Goal: Task Accomplishment & Management: Manage account settings

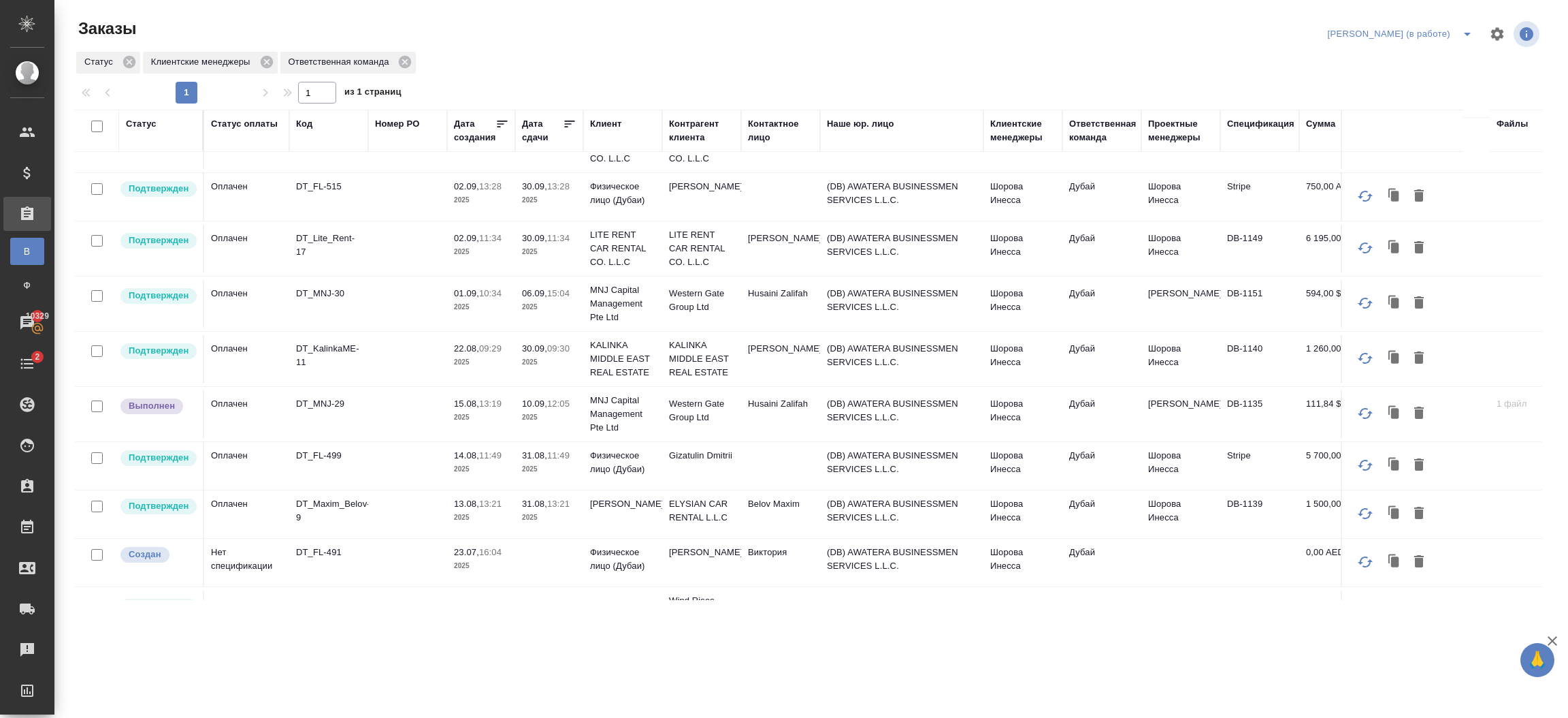
scroll to position [300, 0]
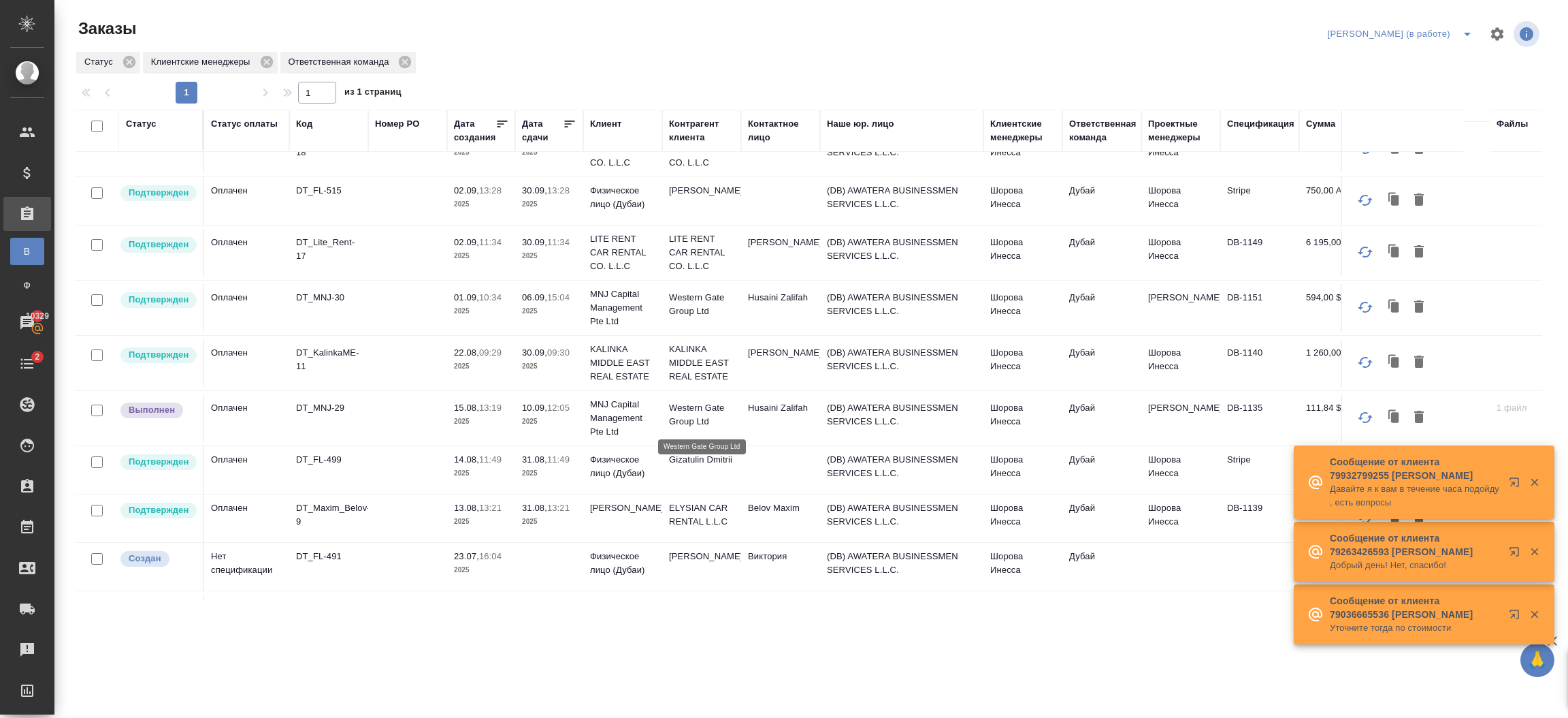
click at [717, 414] on p "Western Gate Group Ltd" at bounding box center [702, 415] width 65 height 27
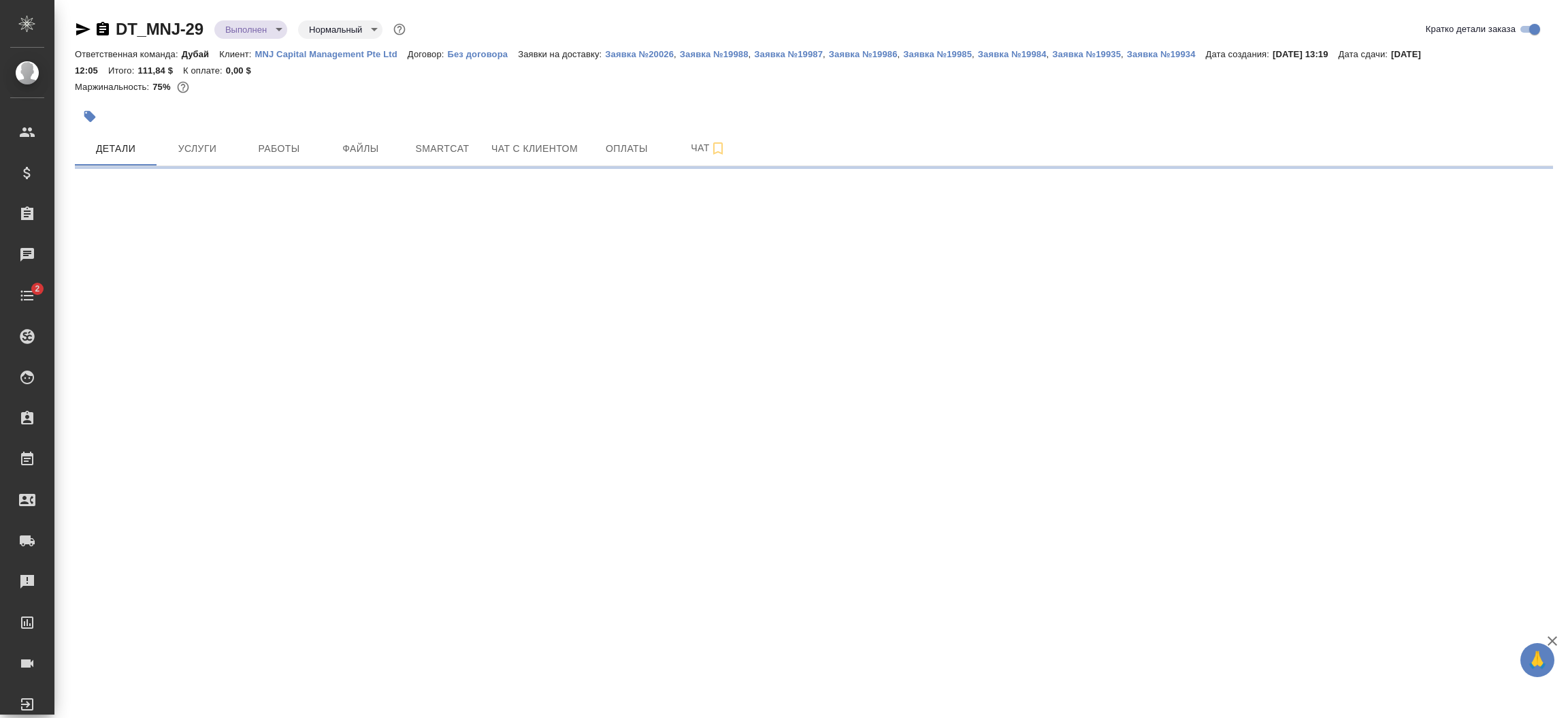
select select "RU"
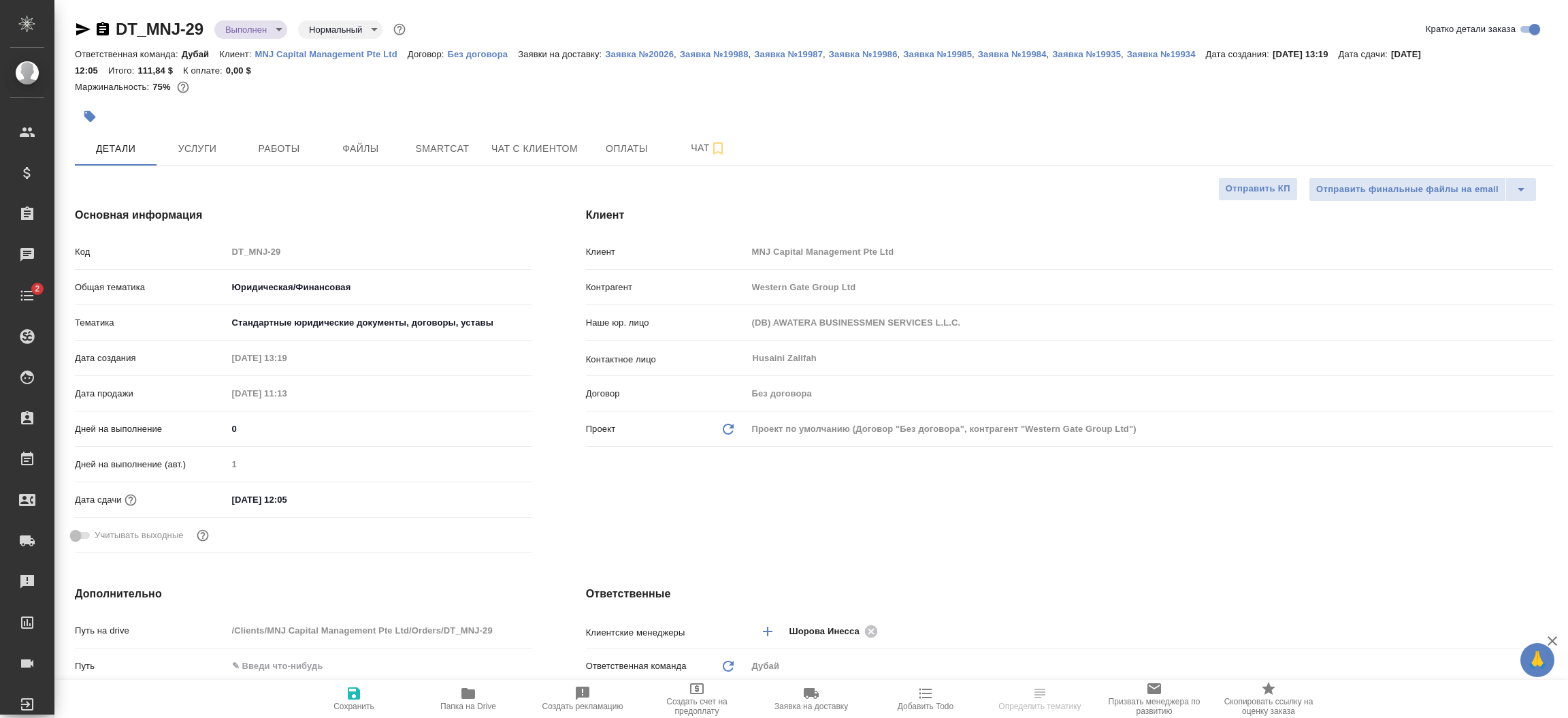
click at [337, 53] on p "MNJ Capital Management Pte Ltd" at bounding box center [331, 54] width 152 height 10
type textarea "x"
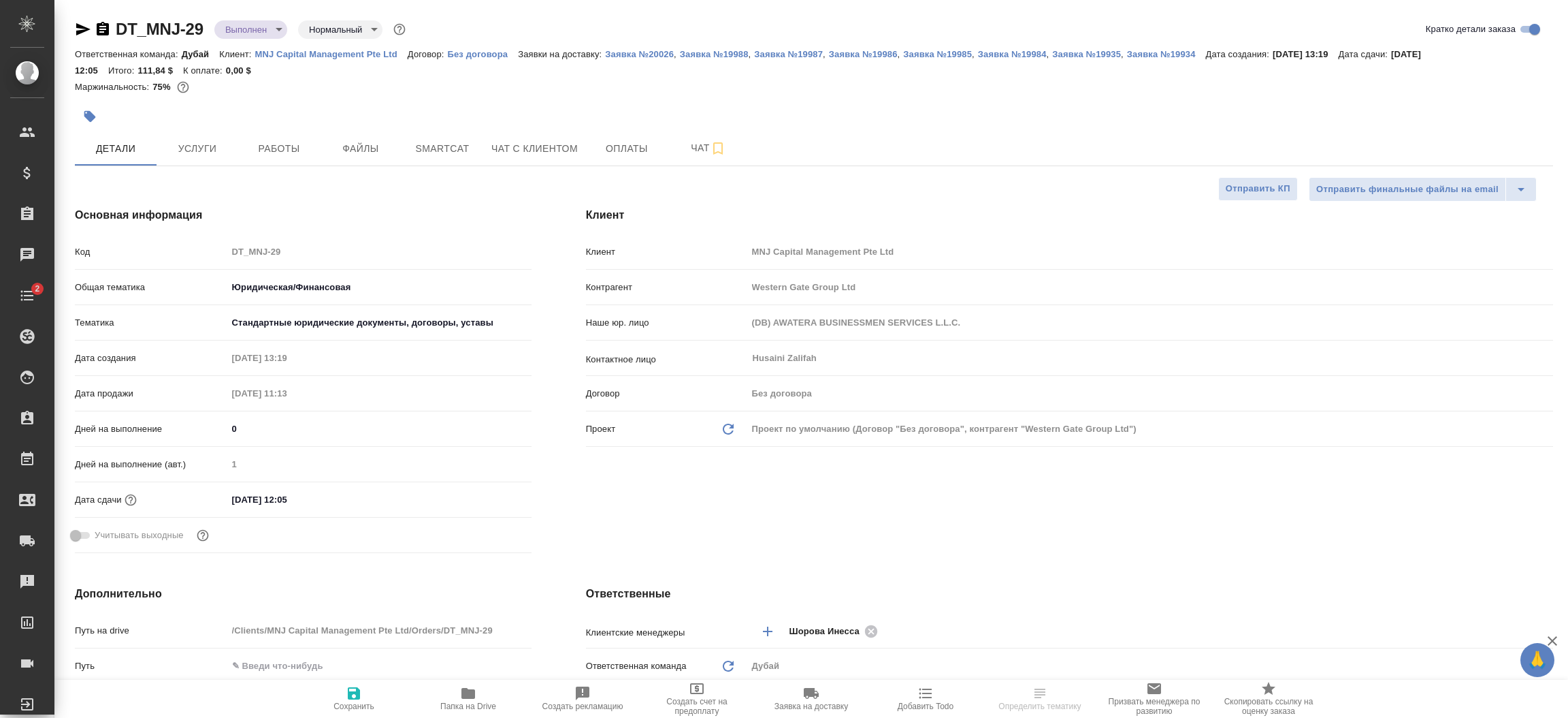
type textarea "x"
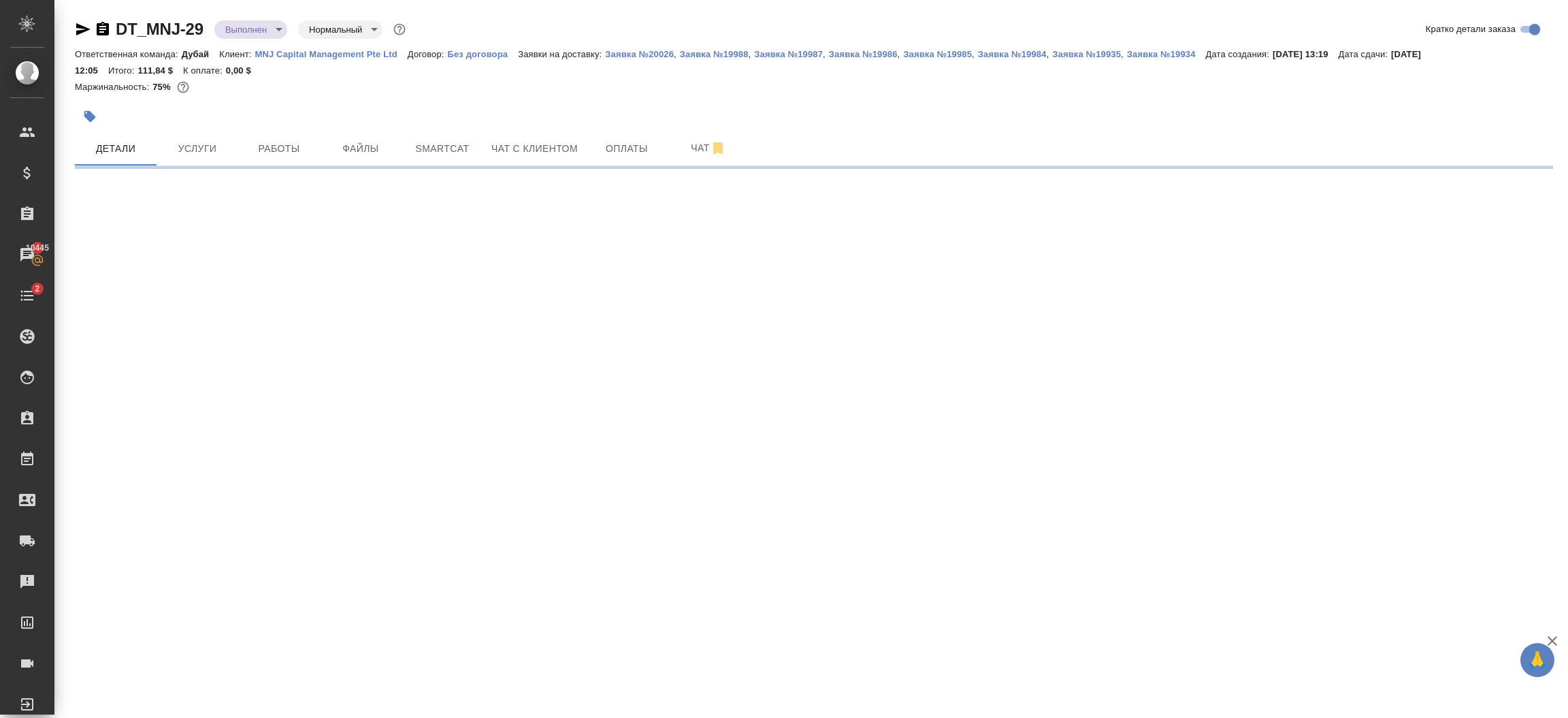
select select "RU"
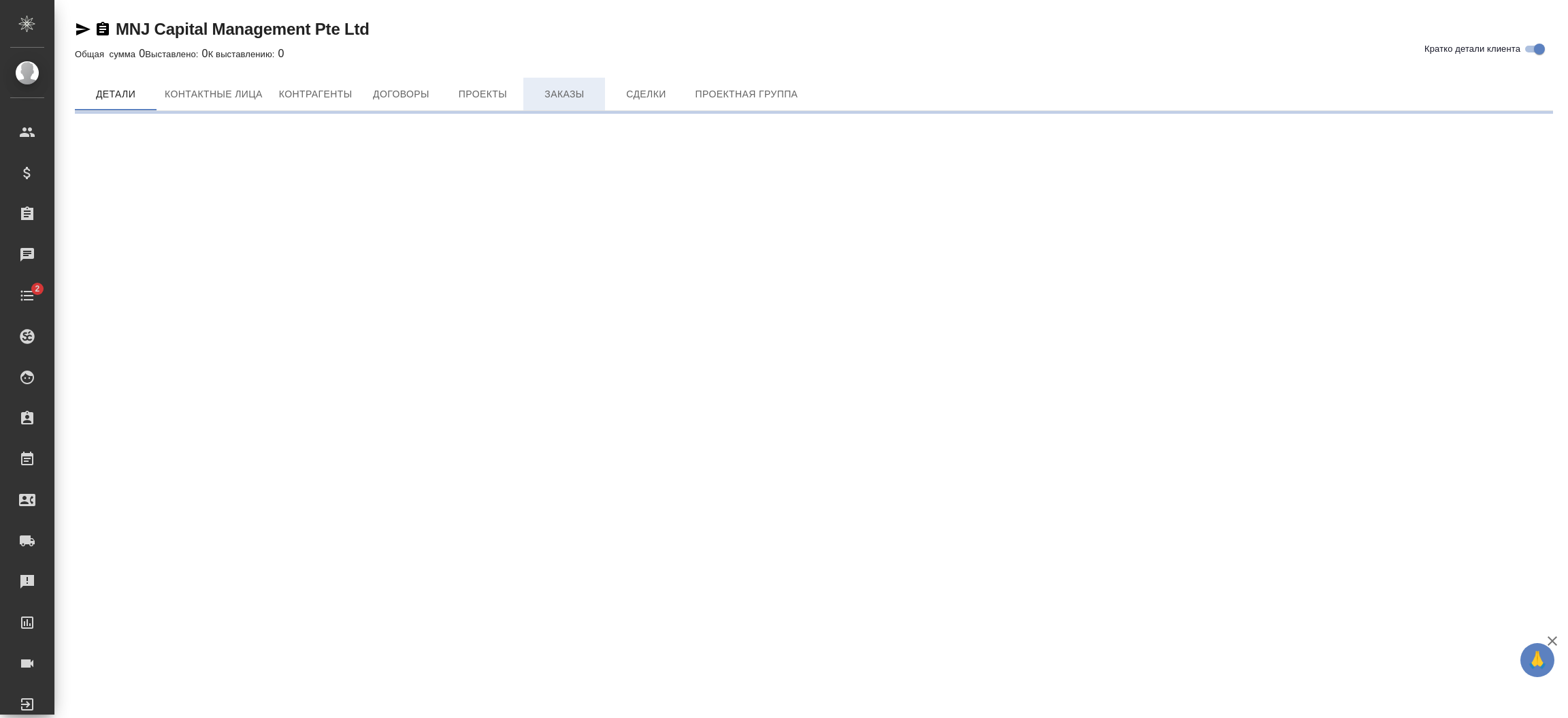
click at [544, 99] on span "Заказы" at bounding box center [564, 94] width 65 height 17
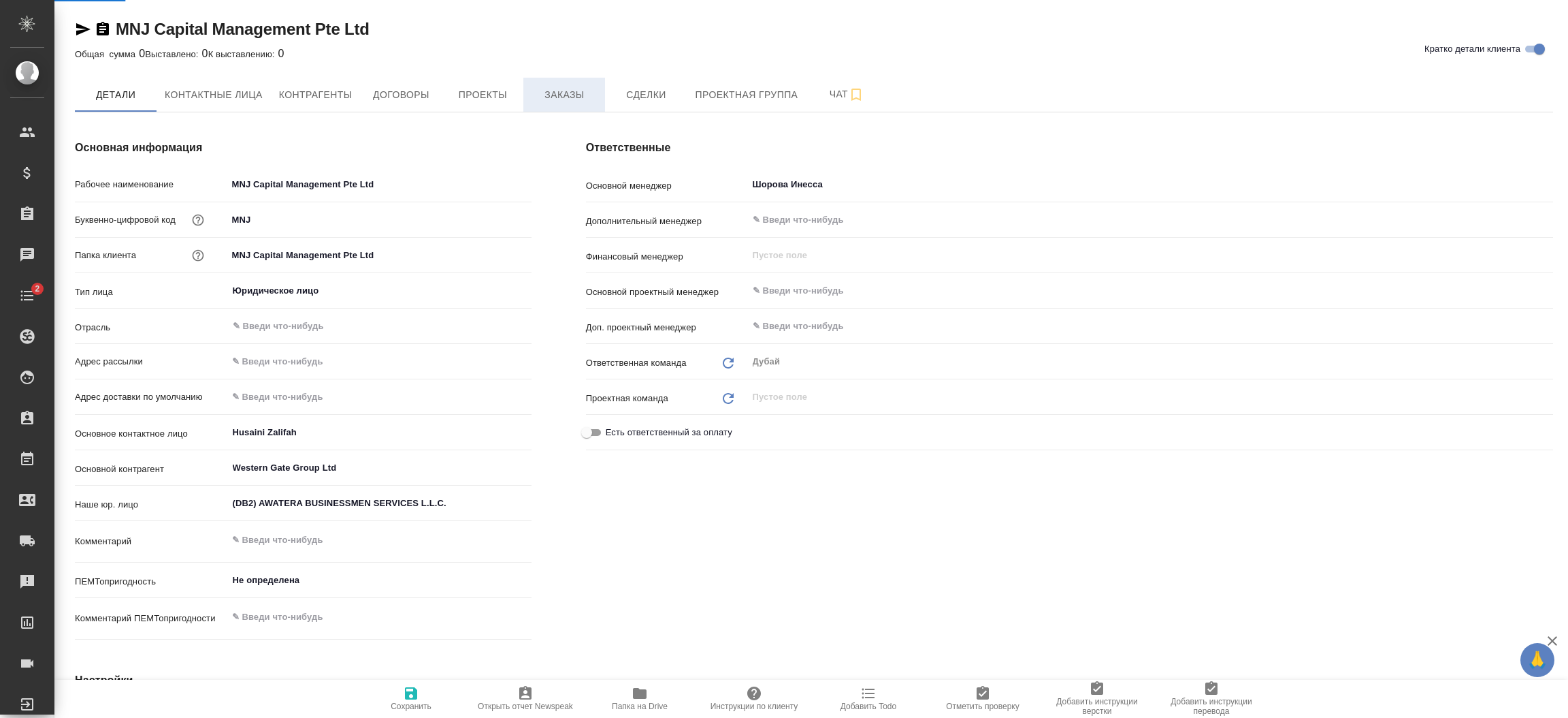
type textarea "x"
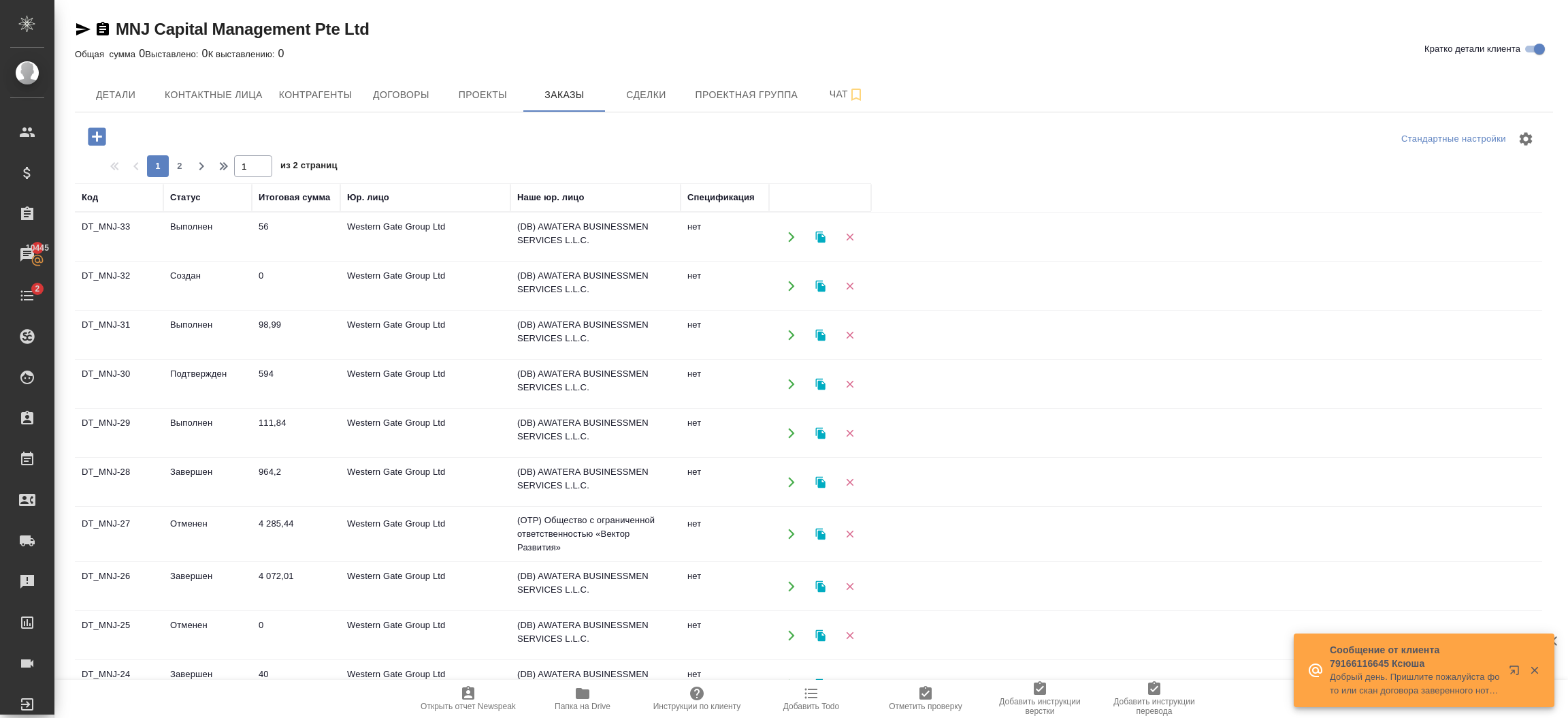
click at [791, 485] on icon "button" at bounding box center [792, 483] width 13 height 13
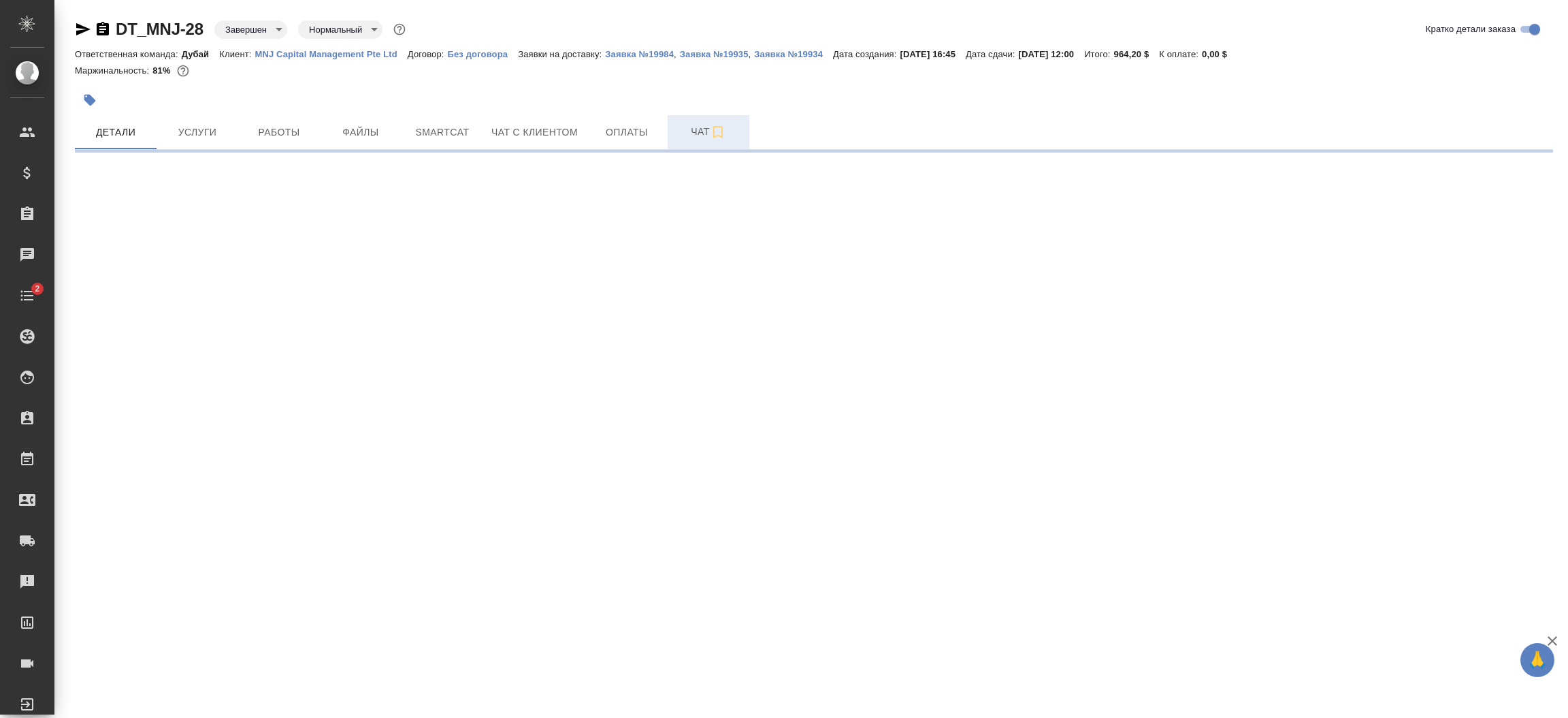
select select "RU"
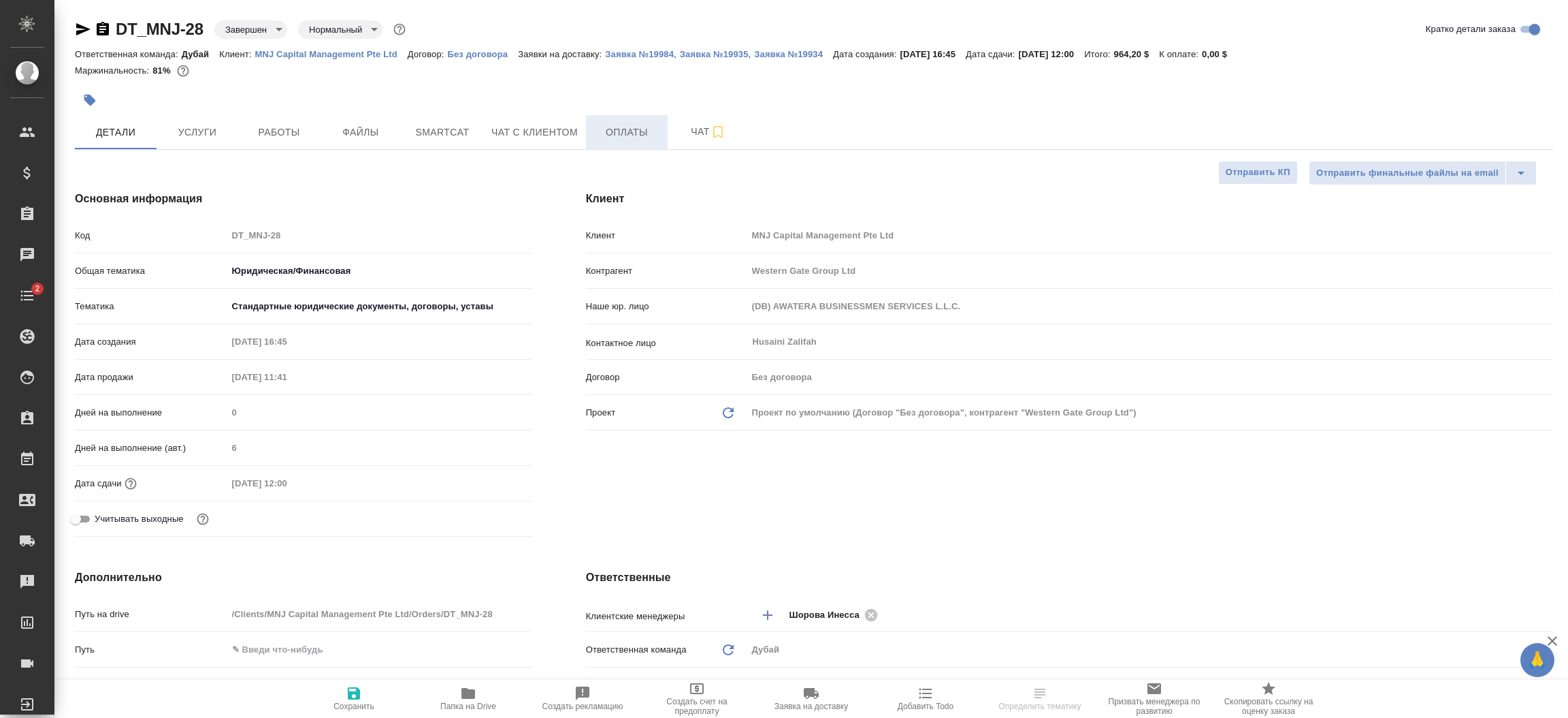
type textarea "x"
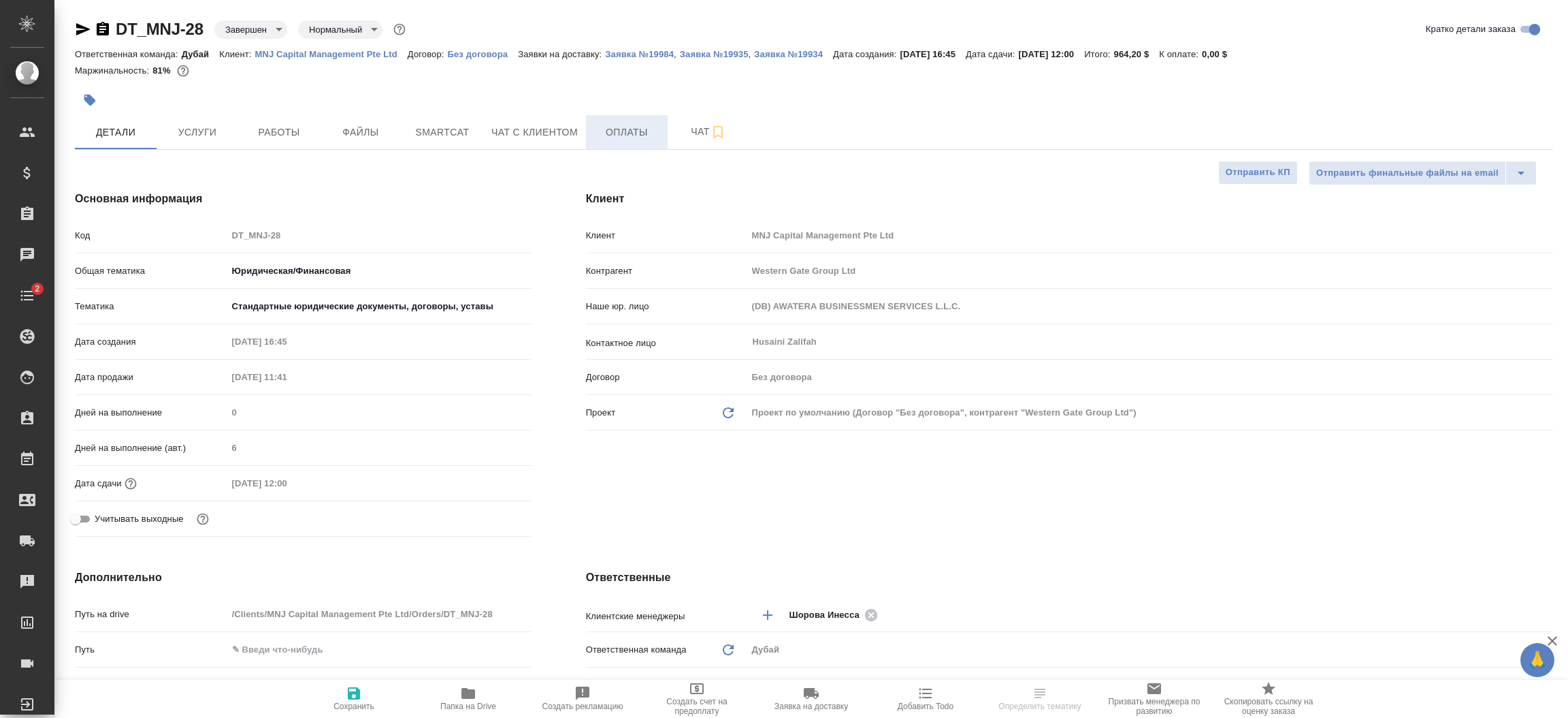
type textarea "x"
click at [348, 138] on span "Файлы" at bounding box center [361, 132] width 65 height 17
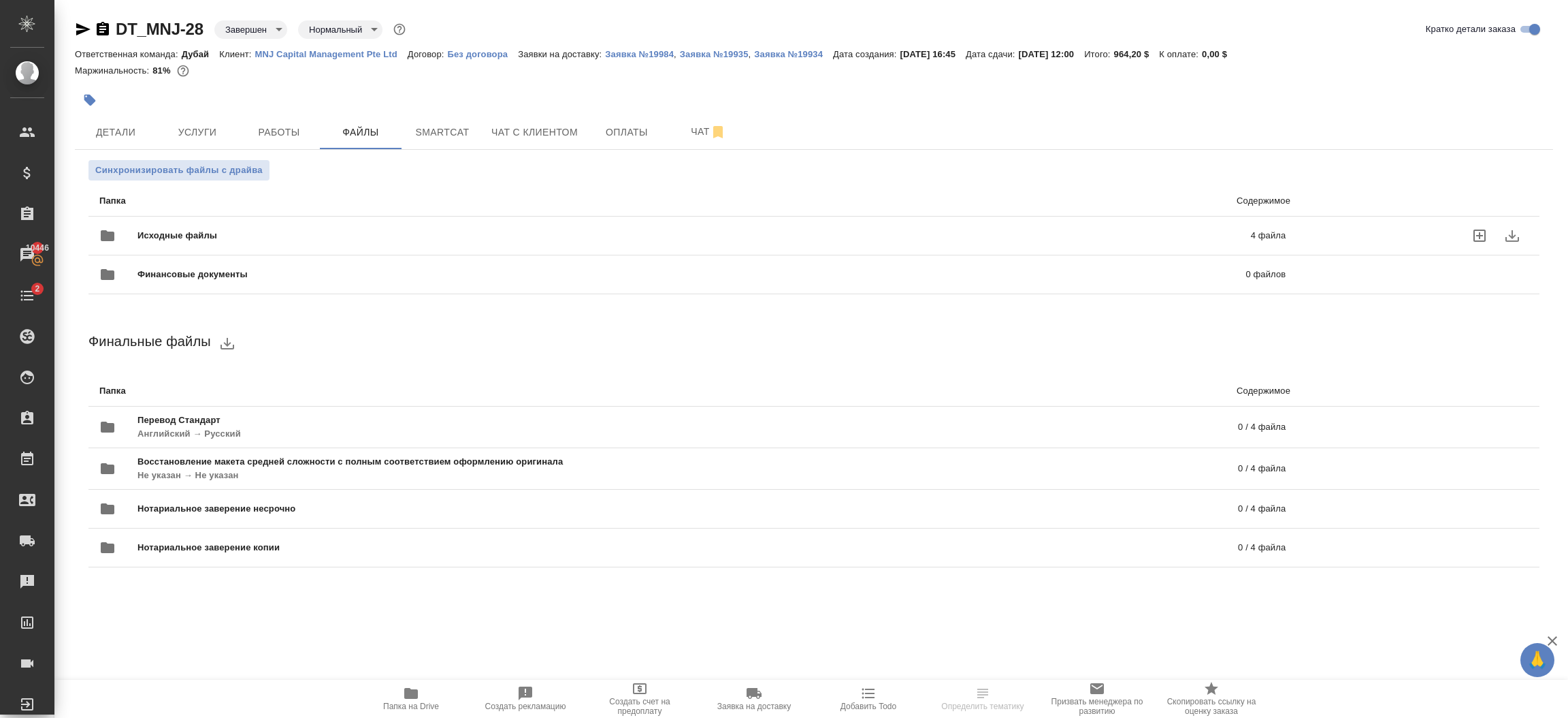
click at [1179, 235] on p "4 файла" at bounding box center [1010, 235] width 552 height 13
